Goal: Information Seeking & Learning: Check status

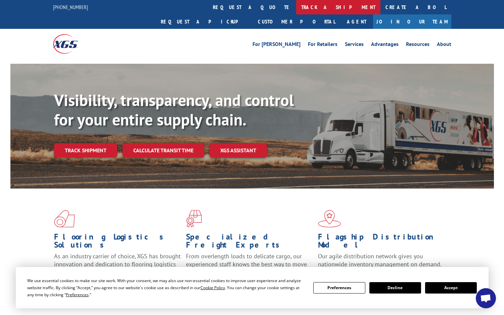
click at [296, 5] on link "track a shipment" at bounding box center [338, 7] width 84 height 14
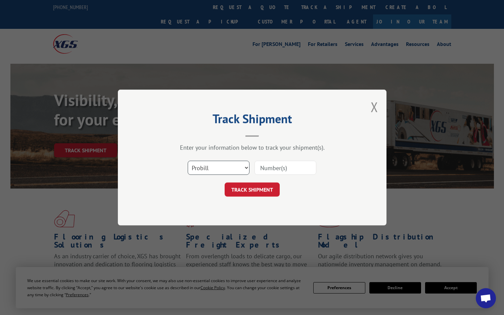
click at [208, 167] on select "Select category... Probill BOL PO" at bounding box center [219, 168] width 62 height 14
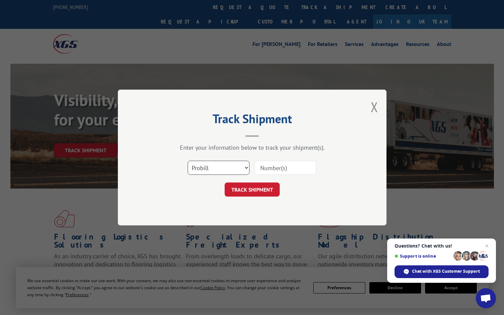
select select "bol"
click at [188, 161] on select "Select category... Probill BOL PO" at bounding box center [219, 168] width 62 height 14
click at [268, 170] on input at bounding box center [286, 168] width 62 height 14
paste input "7008237"
type input "7008237"
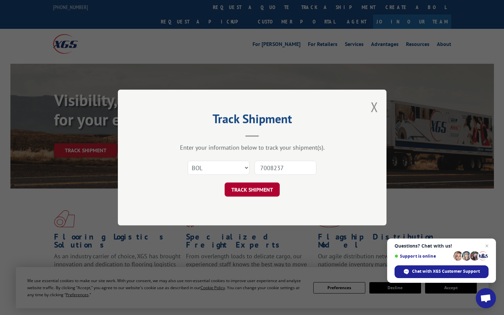
click at [260, 190] on button "TRACK SHIPMENT" at bounding box center [252, 190] width 55 height 14
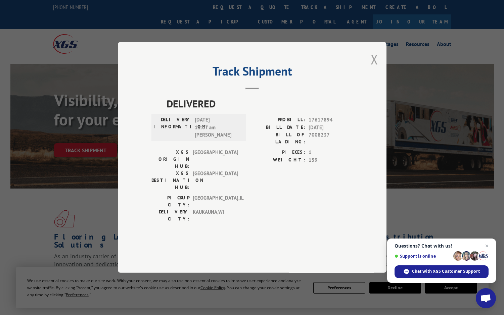
click at [372, 68] on button "Close modal" at bounding box center [374, 59] width 7 height 18
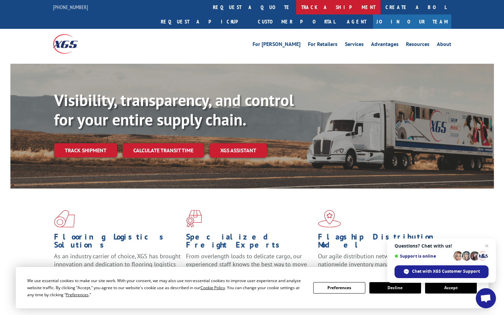
click at [296, 4] on link "track a shipment" at bounding box center [338, 7] width 84 height 14
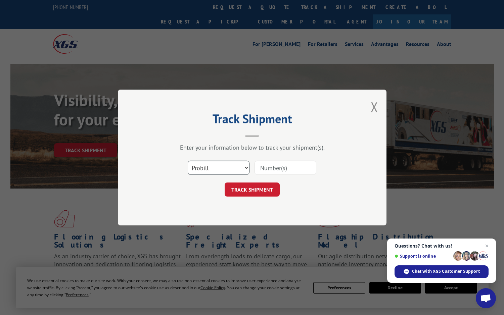
click at [223, 167] on select "Select category... Probill BOL PO" at bounding box center [219, 168] width 62 height 14
select select "bol"
click at [188, 161] on select "Select category... Probill BOL PO" at bounding box center [219, 168] width 62 height 14
click at [265, 166] on input at bounding box center [286, 168] width 62 height 14
paste input "5522272"
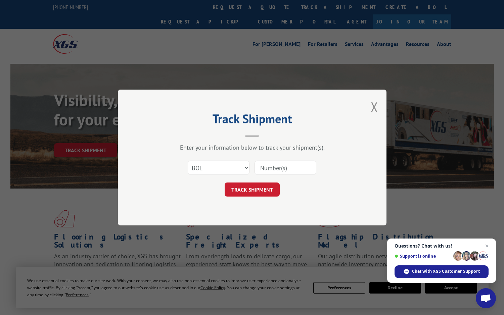
type input "5522272"
click button "TRACK SHIPMENT" at bounding box center [252, 190] width 55 height 14
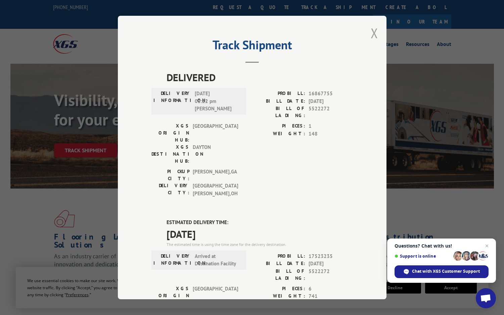
click at [371, 34] on button "Close modal" at bounding box center [374, 33] width 7 height 18
